Goal: Information Seeking & Learning: Find specific page/section

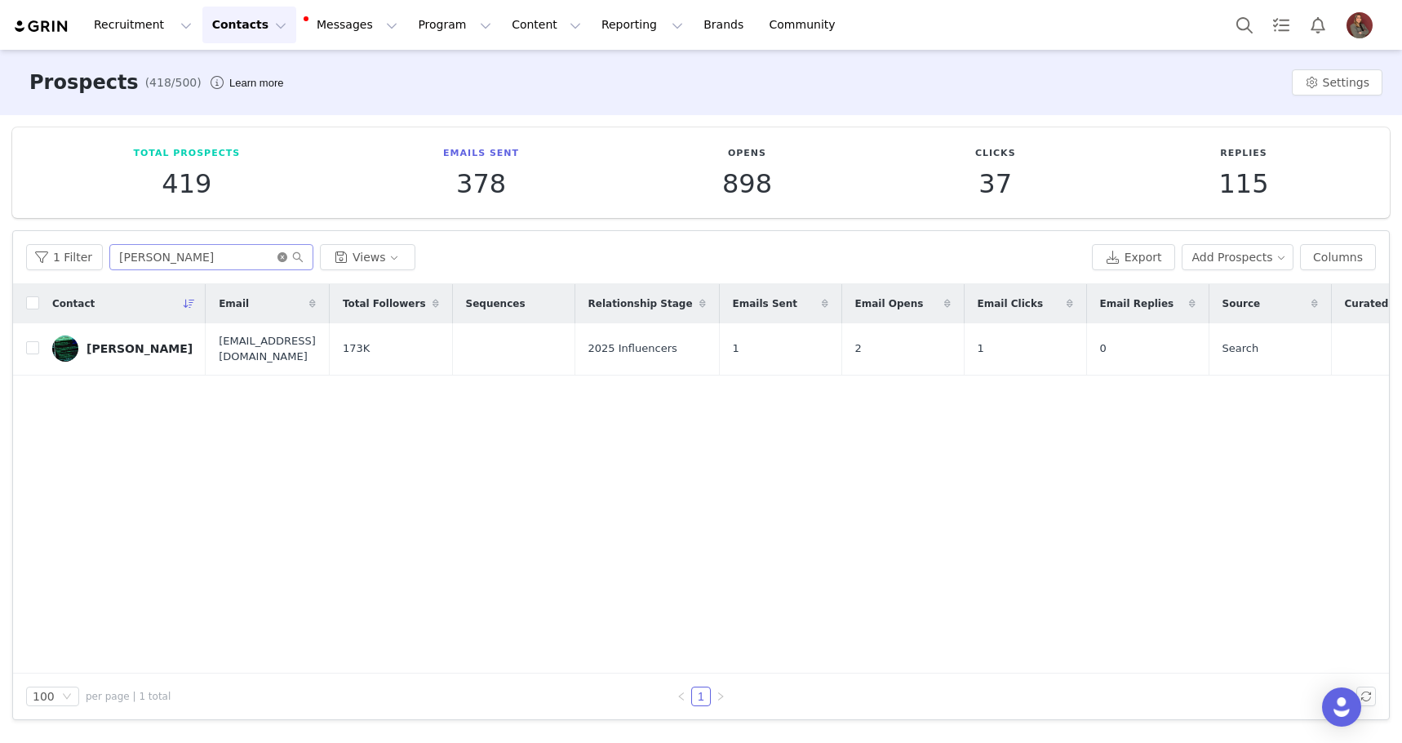
click at [277, 259] on icon "icon: close-circle" at bounding box center [282, 257] width 10 height 10
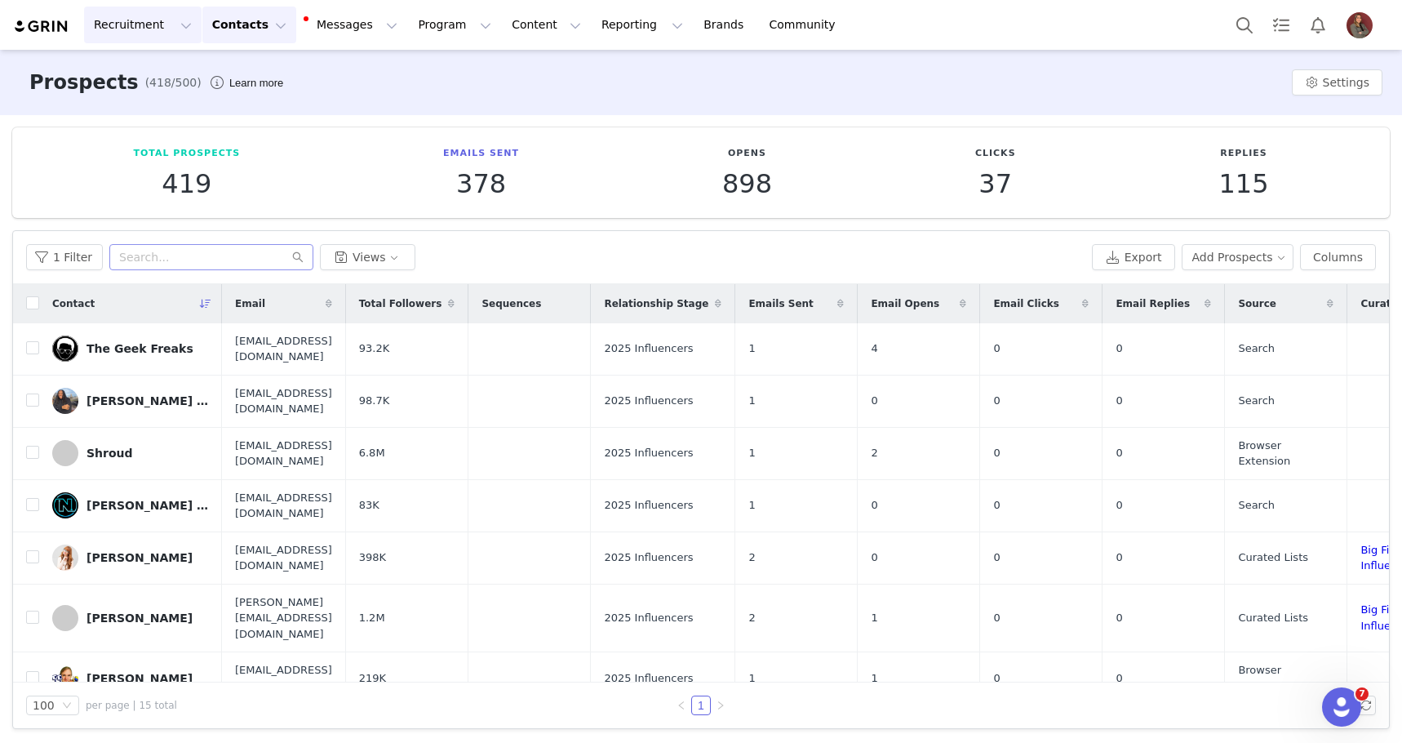
click at [154, 22] on button "Recruitment Recruitment" at bounding box center [143, 25] width 118 height 37
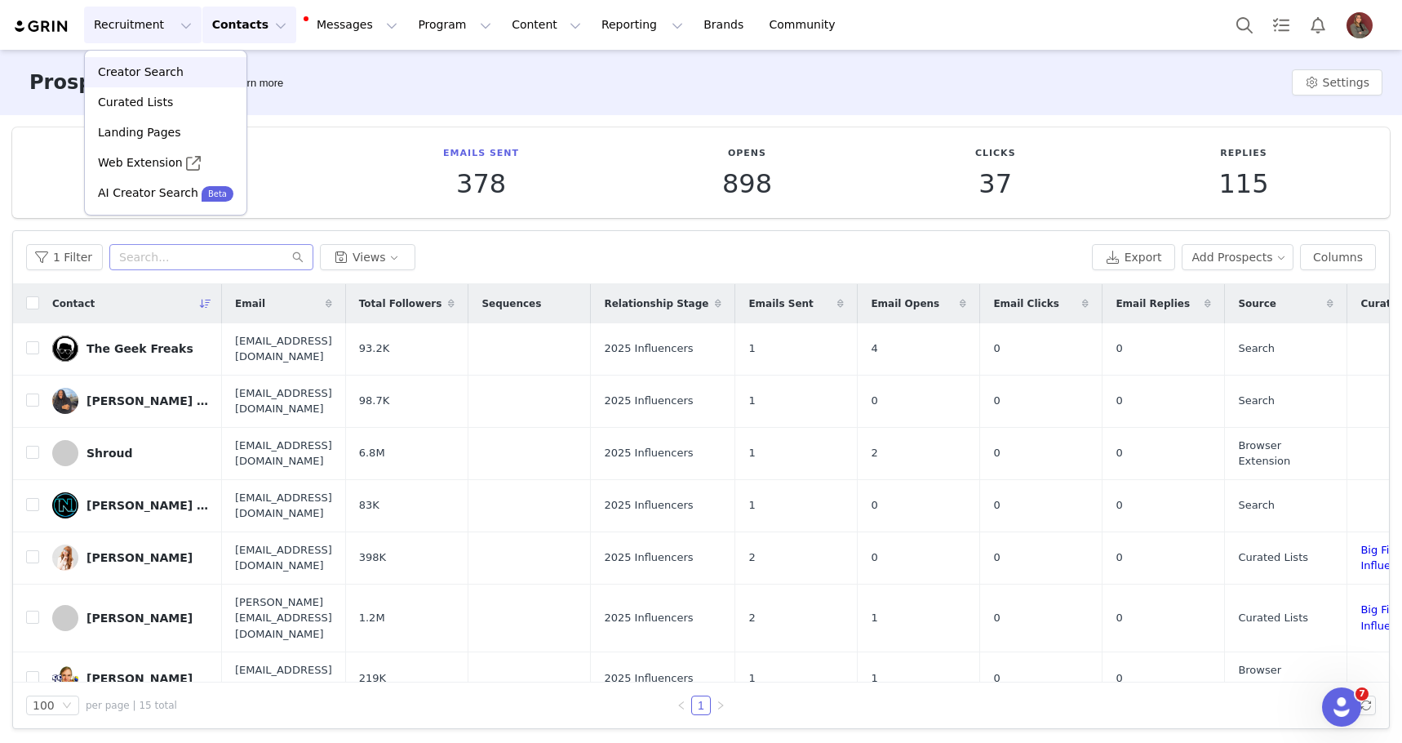
click at [154, 76] on p "Creator Search" at bounding box center [141, 72] width 86 height 17
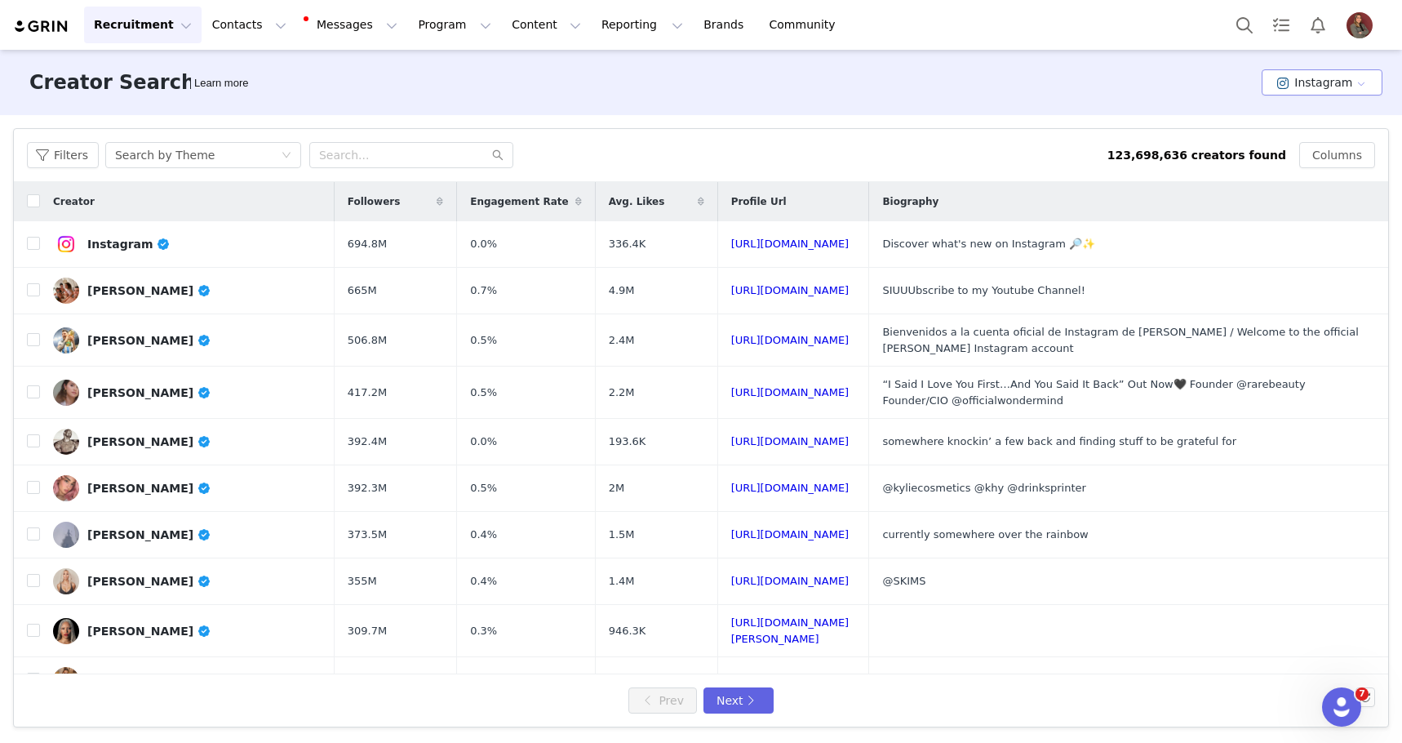
click at [1328, 86] on button "Instagram" at bounding box center [1322, 82] width 121 height 26
click at [1316, 165] on li "YouTube" at bounding box center [1324, 169] width 115 height 27
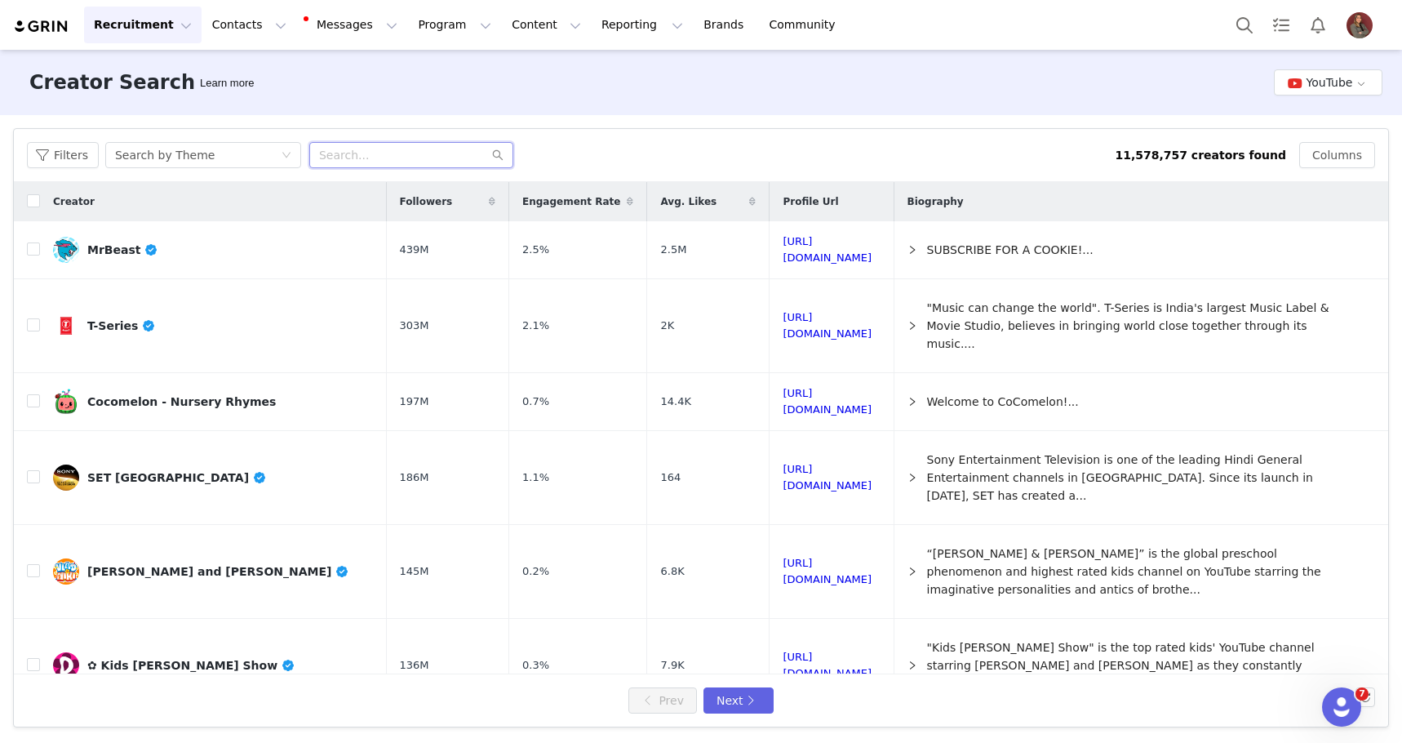
click at [350, 153] on input "text" at bounding box center [411, 155] width 204 height 26
click at [274, 153] on div "Search by Theme" at bounding box center [198, 155] width 166 height 24
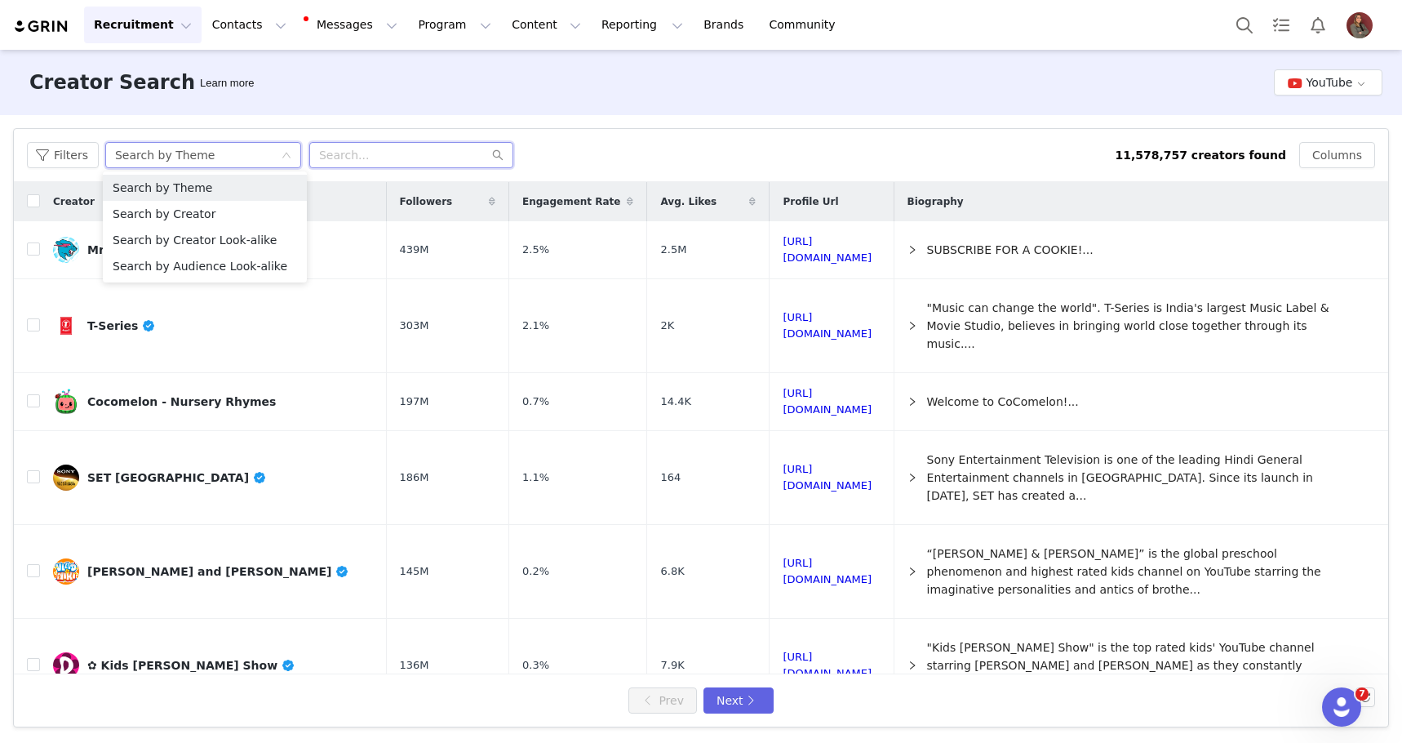
click at [340, 149] on input "text" at bounding box center [411, 155] width 204 height 26
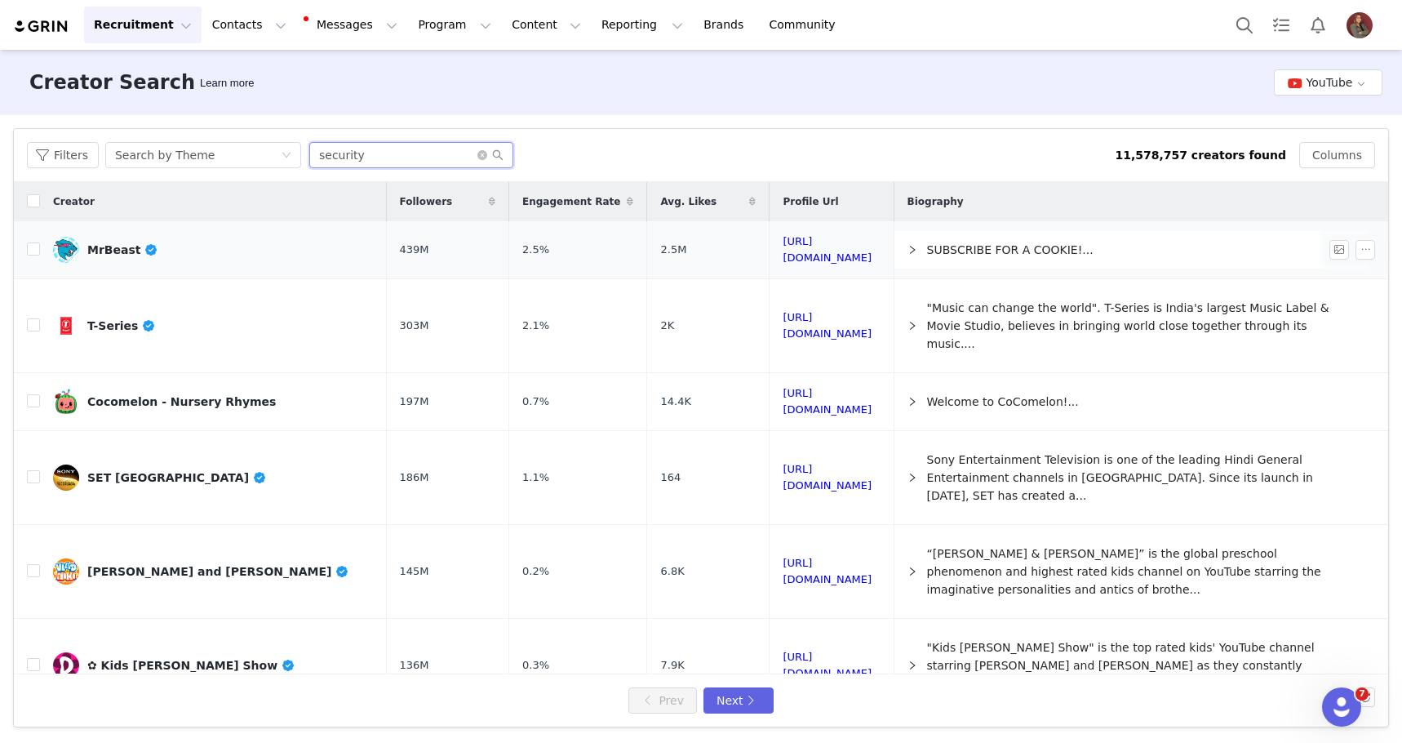
type input "security"
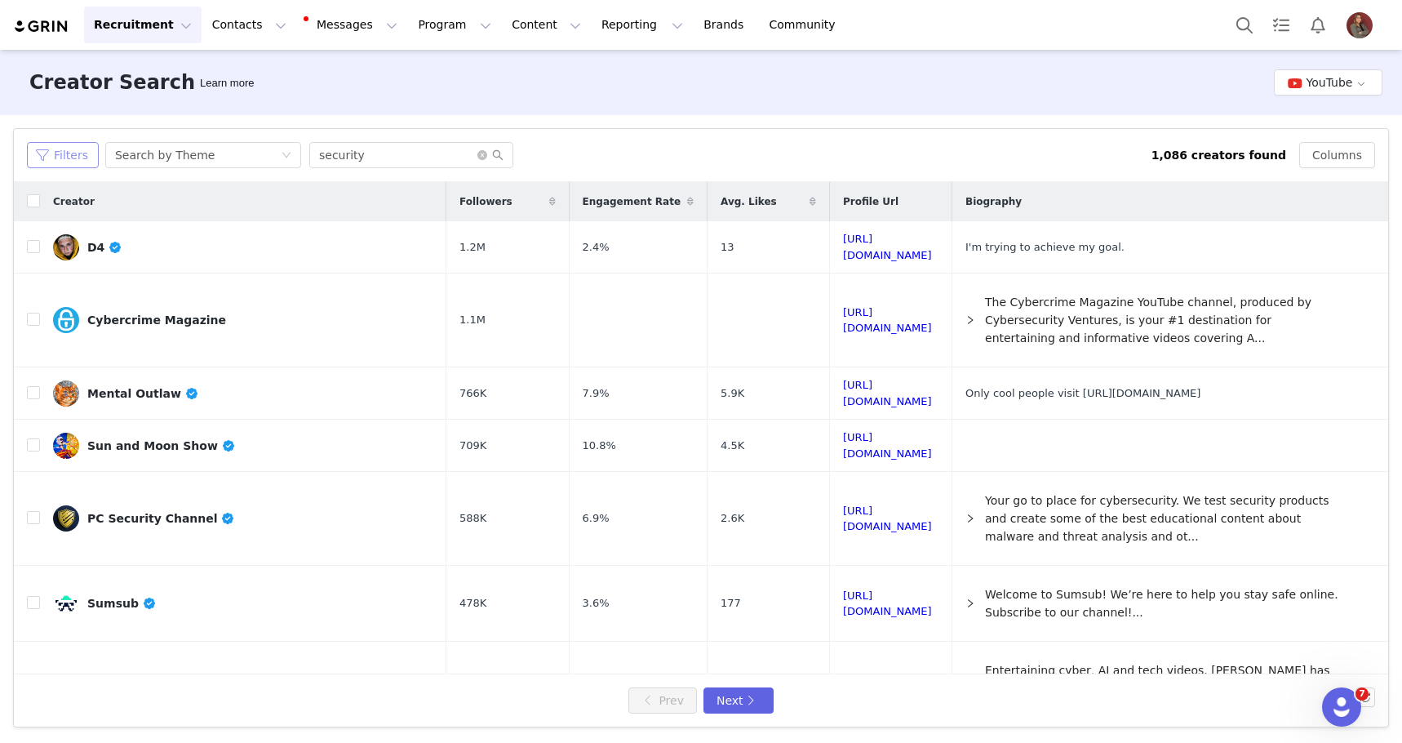
click at [57, 151] on button "Filters" at bounding box center [63, 155] width 72 height 26
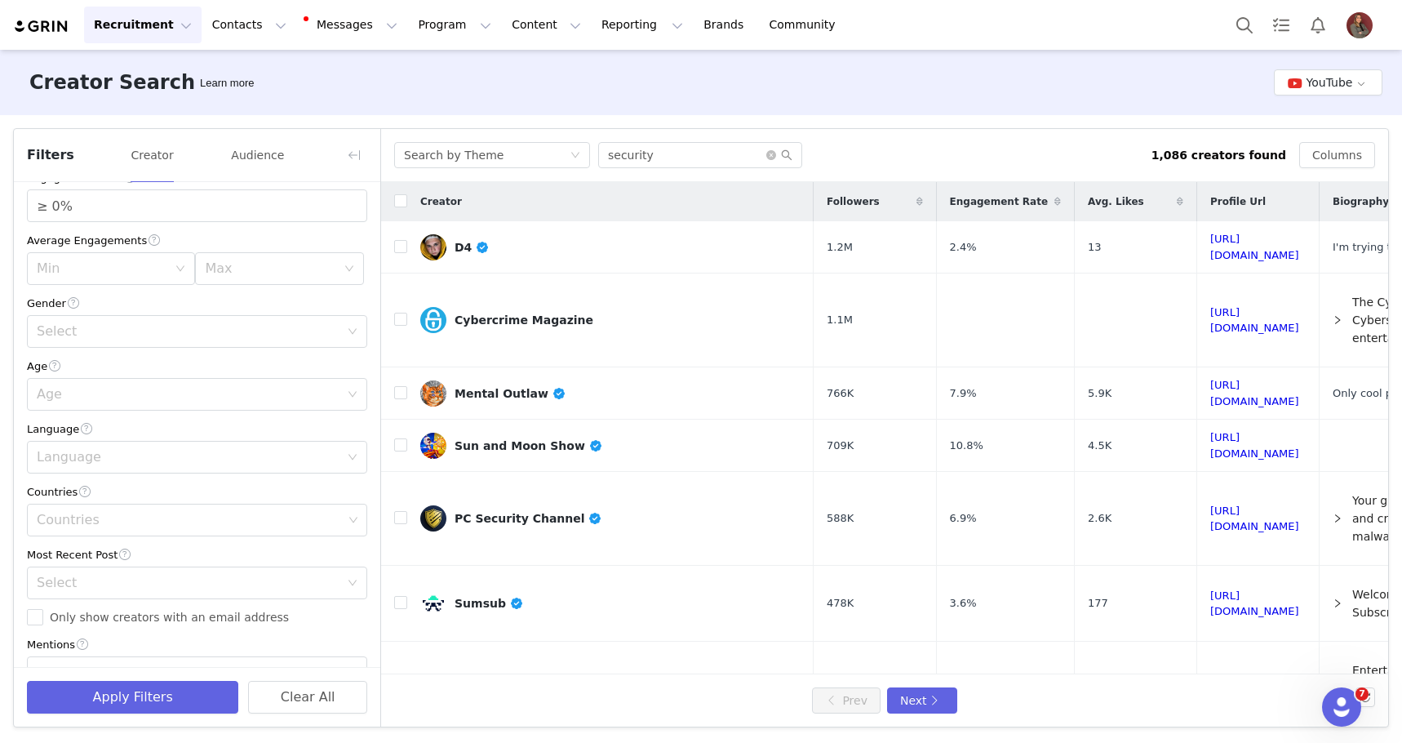
scroll to position [220, 0]
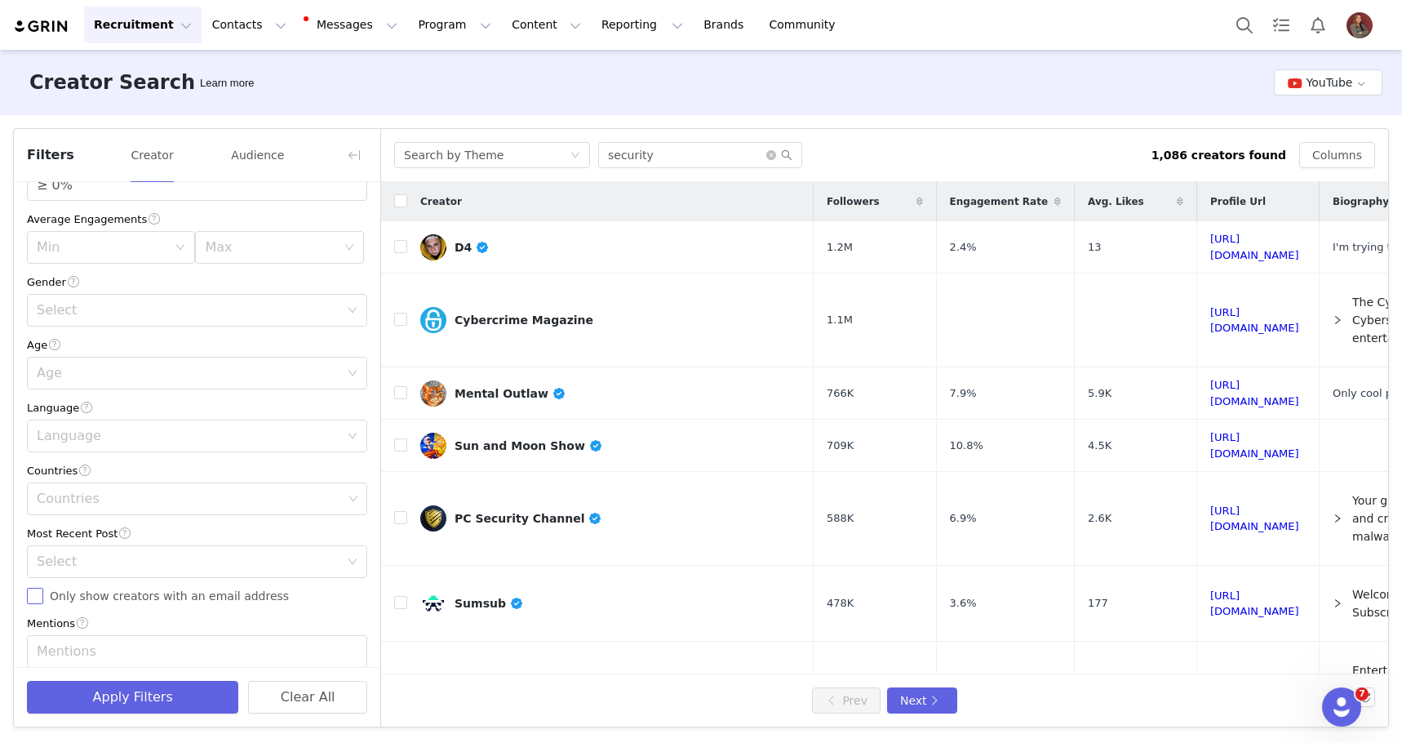
click at [65, 592] on span "Only show creators with an email address" at bounding box center [169, 595] width 252 height 13
click at [43, 592] on input "Only show creators with an email address" at bounding box center [35, 596] width 16 height 16
checkbox input "true"
click at [83, 703] on button "Apply Filters" at bounding box center [132, 697] width 211 height 33
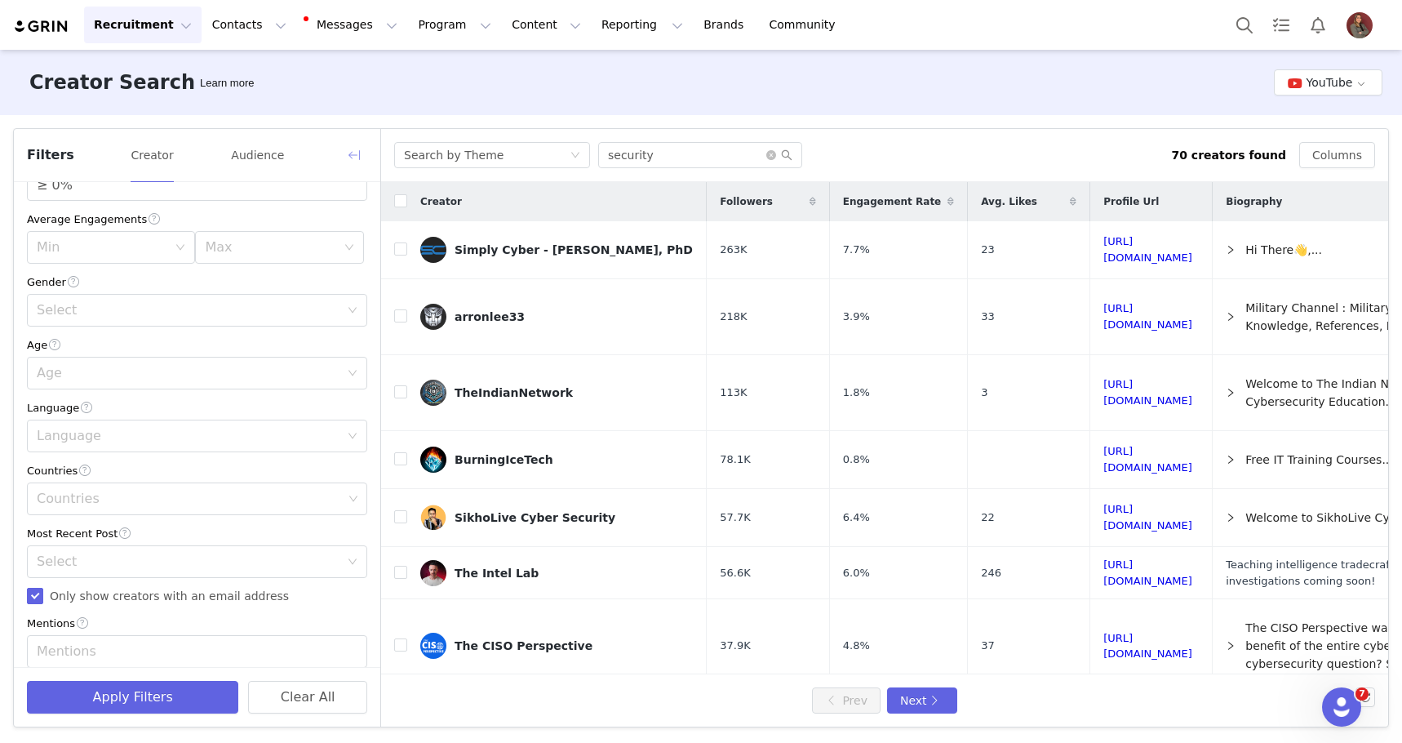
click at [359, 153] on button "button" at bounding box center [354, 155] width 26 height 26
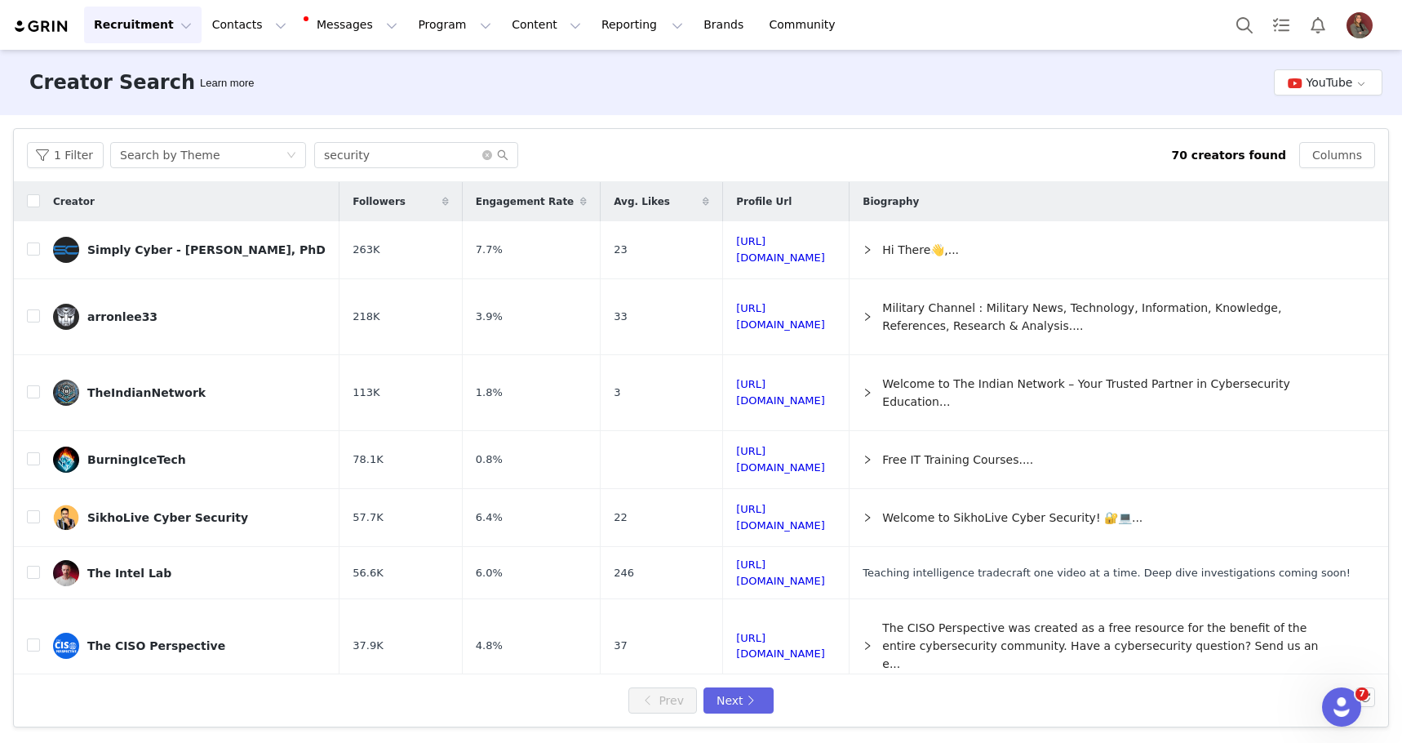
scroll to position [546, 0]
click at [825, 246] on link "[URL][DOMAIN_NAME]" at bounding box center [780, 249] width 89 height 29
